Goal: Task Accomplishment & Management: Manage account settings

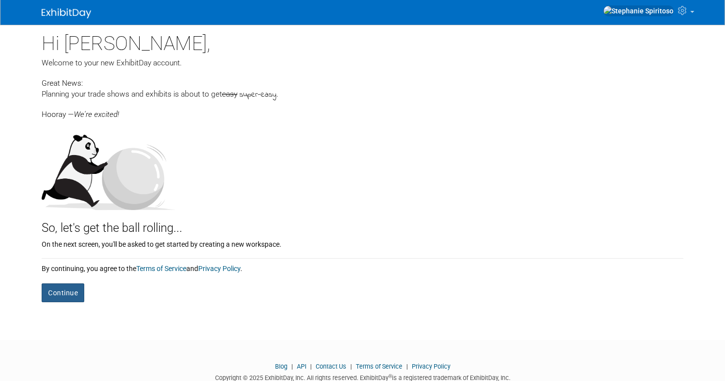
click at [63, 297] on button "Continue" at bounding box center [63, 292] width 43 height 19
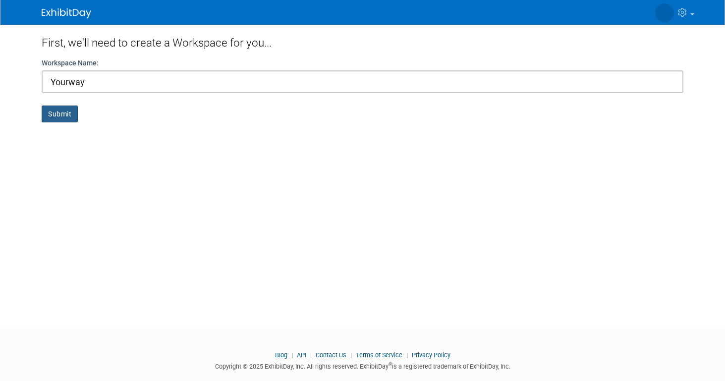
type input "Yourway"
click at [55, 119] on button "Submit" at bounding box center [60, 114] width 36 height 17
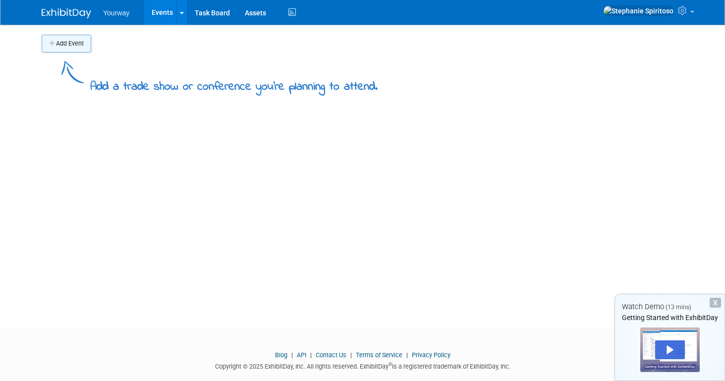
click at [64, 46] on button "Add Event" at bounding box center [67, 44] width 50 height 18
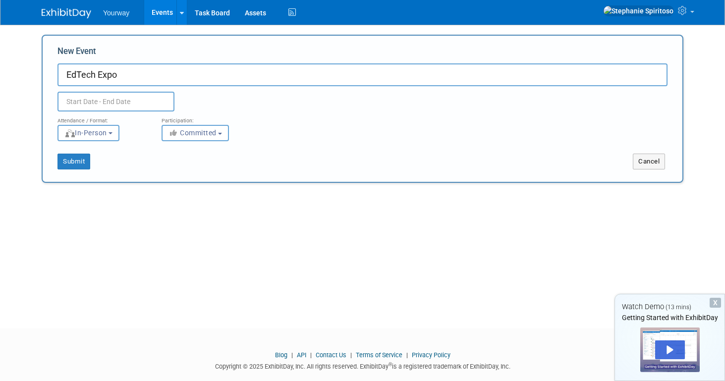
type input "EdTech Expo"
click at [84, 96] on input "text" at bounding box center [115, 102] width 117 height 20
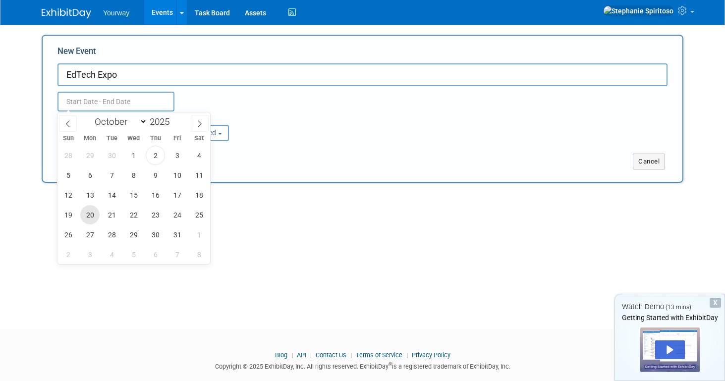
click at [86, 216] on span "20" at bounding box center [89, 214] width 19 height 19
type input "Oct 20, 2025 to Oct 20, 2025"
click at [37, 246] on div "Add Event Add a trade show or conference you're planning to attend. New Event E…" at bounding box center [362, 168] width 656 height 286
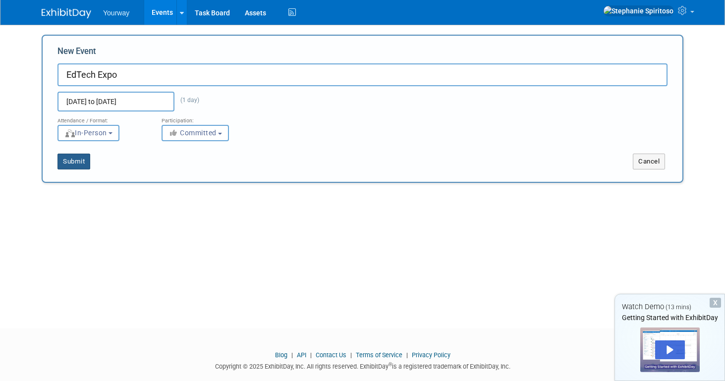
click at [77, 160] on button "Submit" at bounding box center [73, 162] width 33 height 16
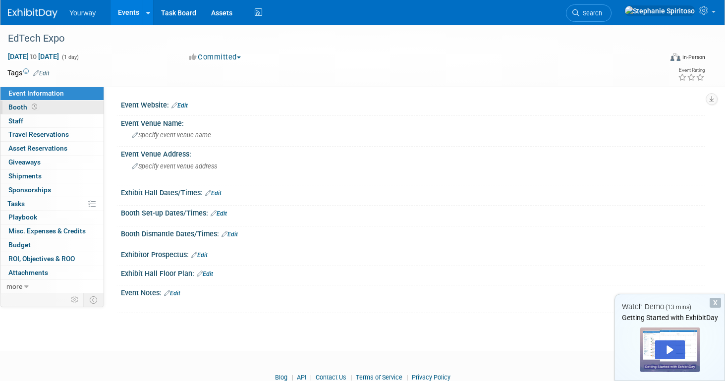
click at [30, 106] on span at bounding box center [34, 106] width 9 height 7
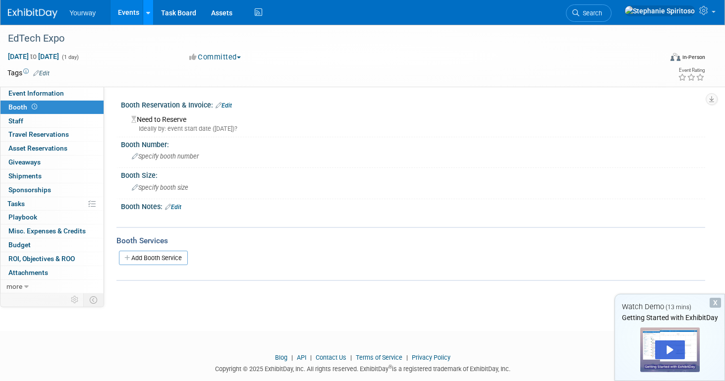
click at [149, 15] on div at bounding box center [148, 12] width 4 height 10
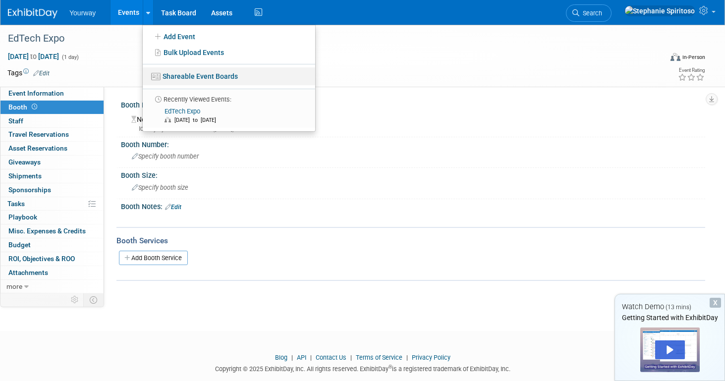
click at [168, 79] on link "Shareable Event Boards" at bounding box center [229, 76] width 172 height 18
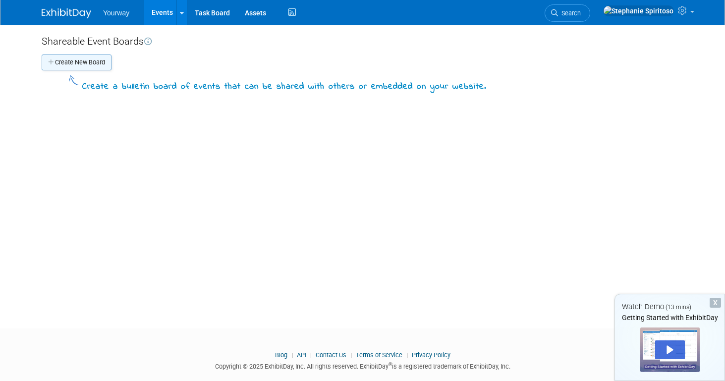
click at [60, 63] on button "Create New Board" at bounding box center [77, 62] width 70 height 16
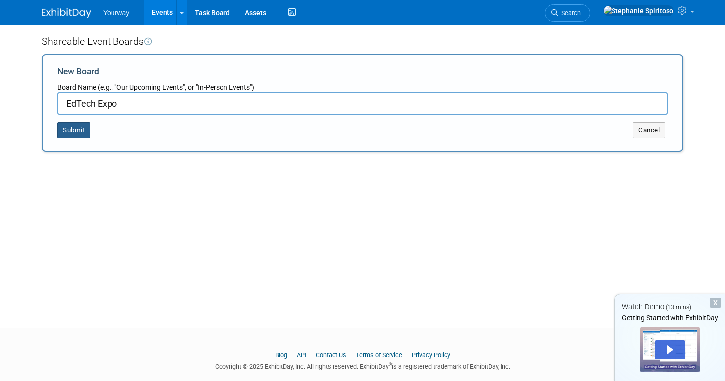
type input "EdTech Expo"
click at [73, 130] on button "Submit" at bounding box center [73, 130] width 33 height 16
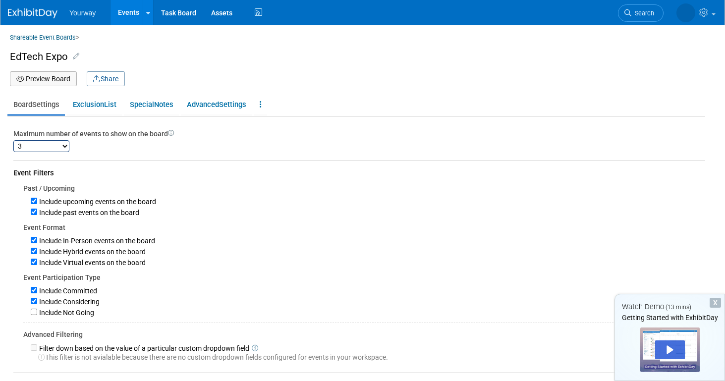
click at [61, 143] on select "1 2 3 4 5 6 7 8 9 10 11 12 13 14 15 16 17 18 19 20 21 22 23 24 25 26 27 28 29 3…" at bounding box center [41, 146] width 56 height 12
select select "1"
click at [13, 140] on select "1 2 3 4 5 6 7 8 9 10 11 12 13 14 15 16 17 18 19 20 21 22 23 24 25 26 27 28 29 3…" at bounding box center [41, 146] width 56 height 12
click at [49, 74] on button "Preview Board" at bounding box center [43, 78] width 67 height 15
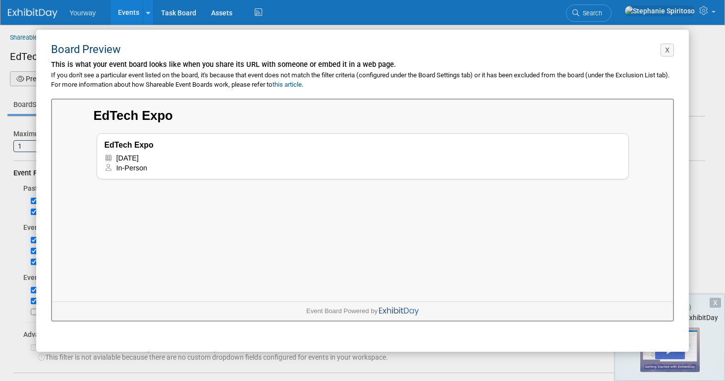
click at [359, 165] on div "In-Person" at bounding box center [362, 166] width 516 height 10
click at [668, 49] on button "X" at bounding box center [666, 50] width 13 height 13
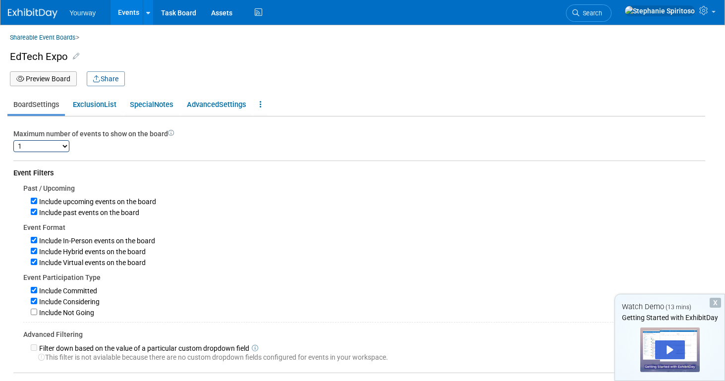
click at [86, 16] on span "Yourway" at bounding box center [82, 13] width 26 height 8
click at [44, 11] on img at bounding box center [33, 13] width 50 height 10
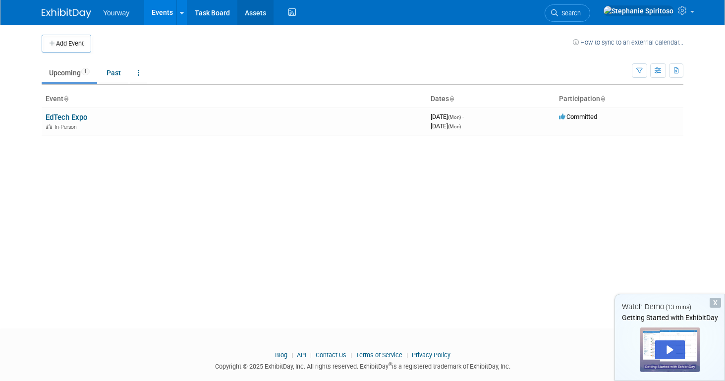
click at [257, 18] on link "Assets" at bounding box center [255, 12] width 36 height 25
